Goal: Entertainment & Leisure: Consume media (video, audio)

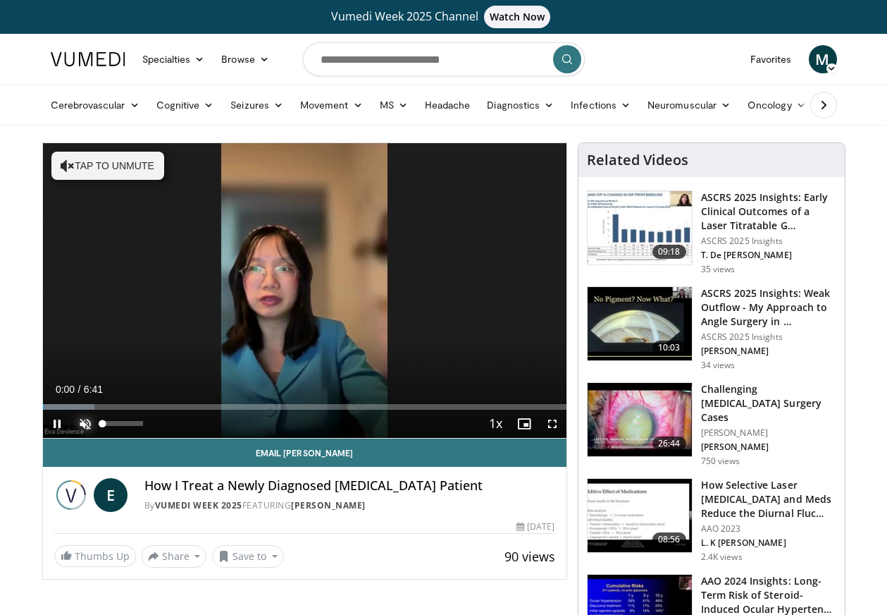
click at [81, 423] on span "Video Player" at bounding box center [85, 423] width 28 height 28
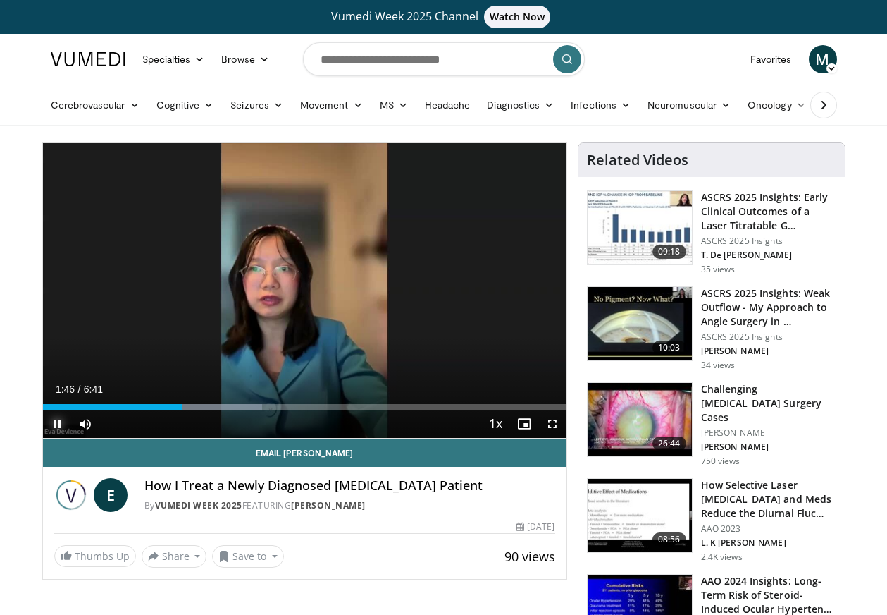
click at [53, 420] on span "Video Player" at bounding box center [57, 423] width 28 height 28
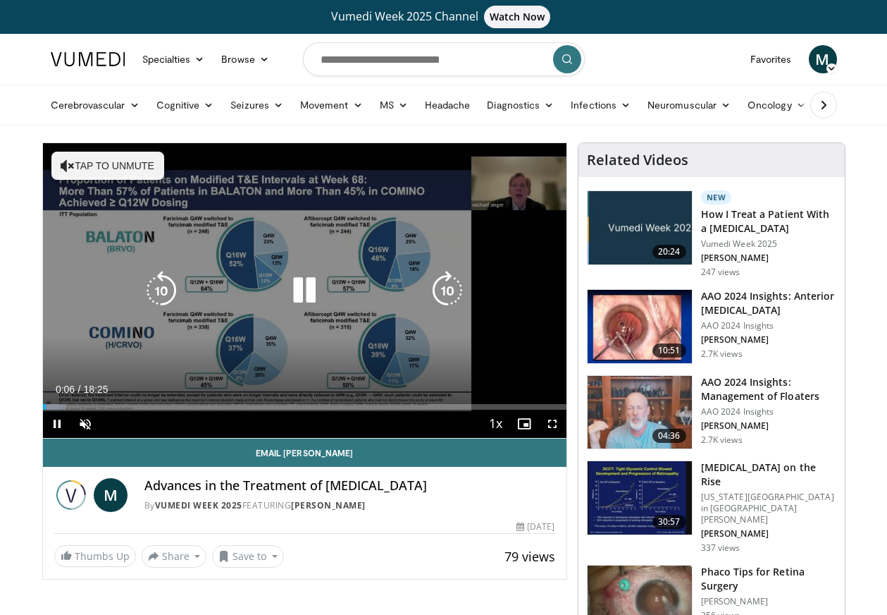
click at [130, 173] on button "Tap to unmute" at bounding box center [107, 166] width 113 height 28
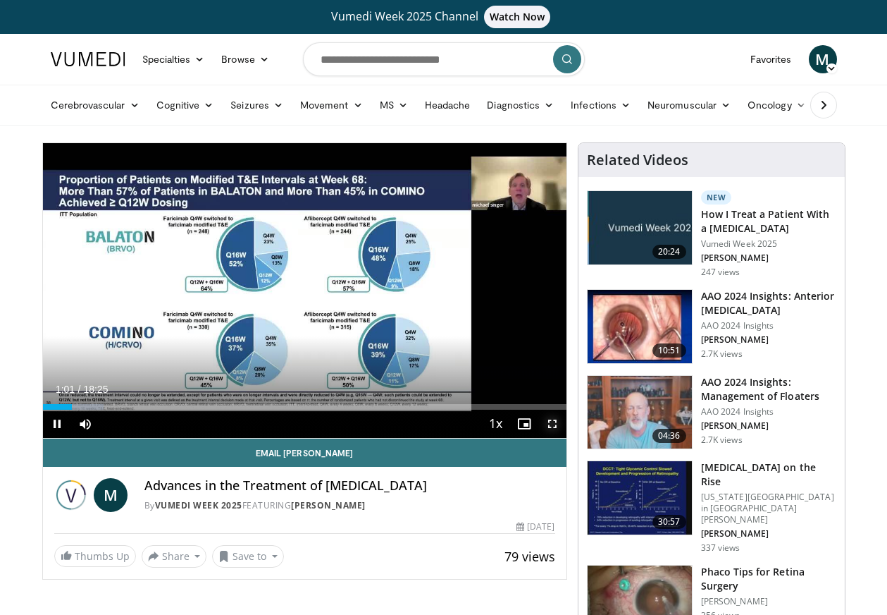
click at [555, 424] on span "Video Player" at bounding box center [552, 423] width 28 height 28
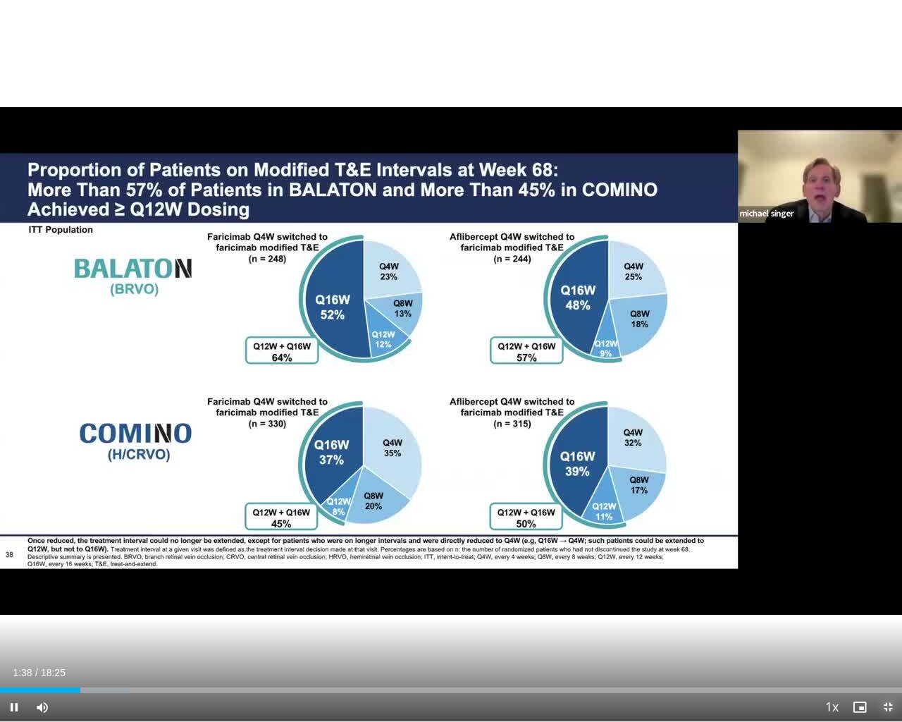
click at [887, 614] on span "Video Player" at bounding box center [888, 707] width 28 height 28
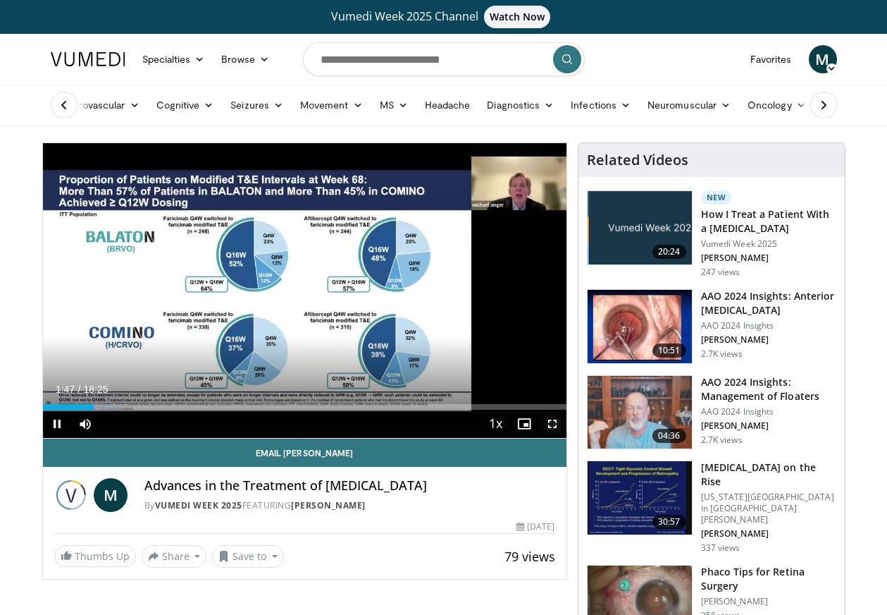
click at [553, 427] on span "Video Player" at bounding box center [552, 423] width 28 height 28
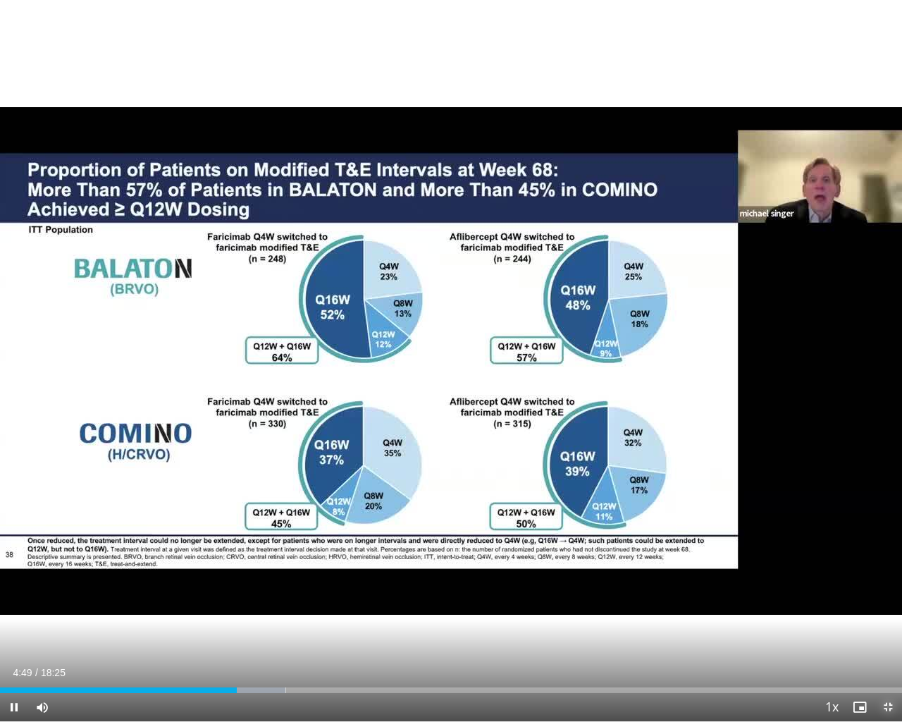
click at [887, 614] on span "Video Player" at bounding box center [888, 707] width 28 height 28
